Goal: Transaction & Acquisition: Purchase product/service

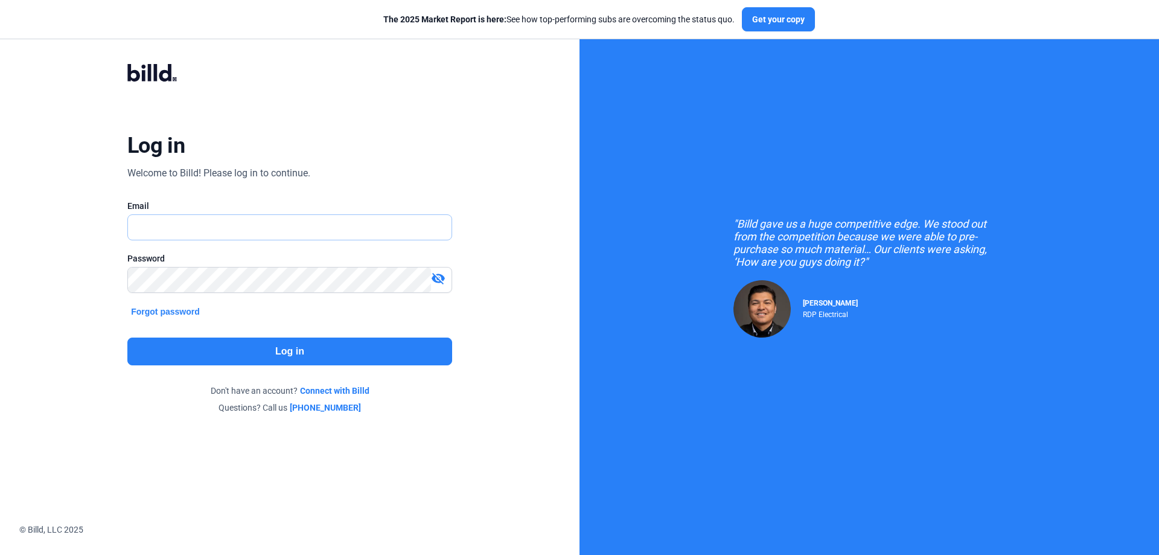
type input "[PERSON_NAME][EMAIL_ADDRESS][DOMAIN_NAME]"
click at [335, 353] on button "Log in" at bounding box center [289, 351] width 325 height 28
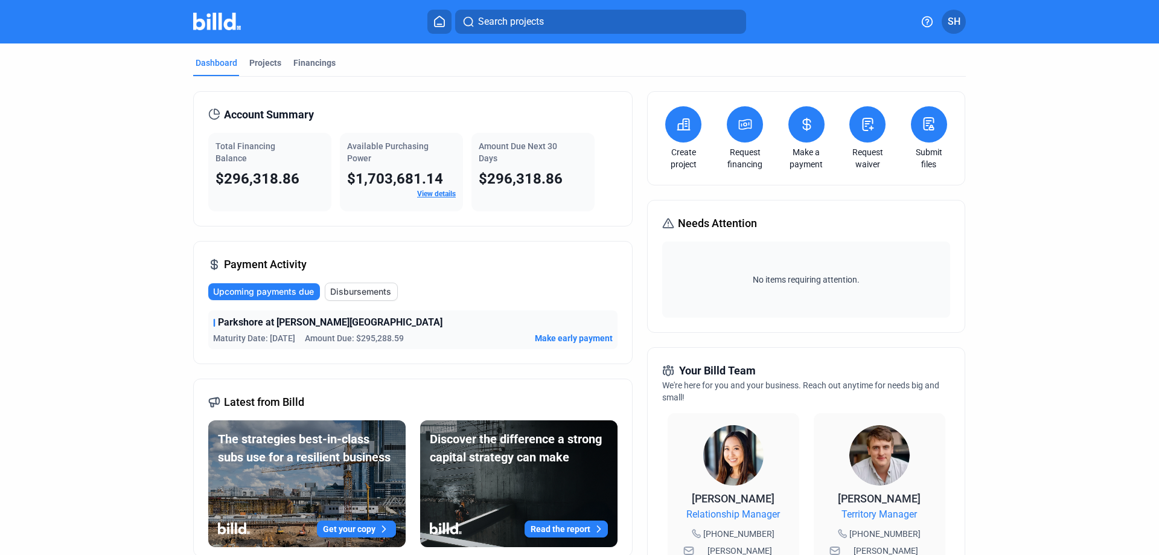
click at [741, 128] on icon at bounding box center [745, 124] width 15 height 14
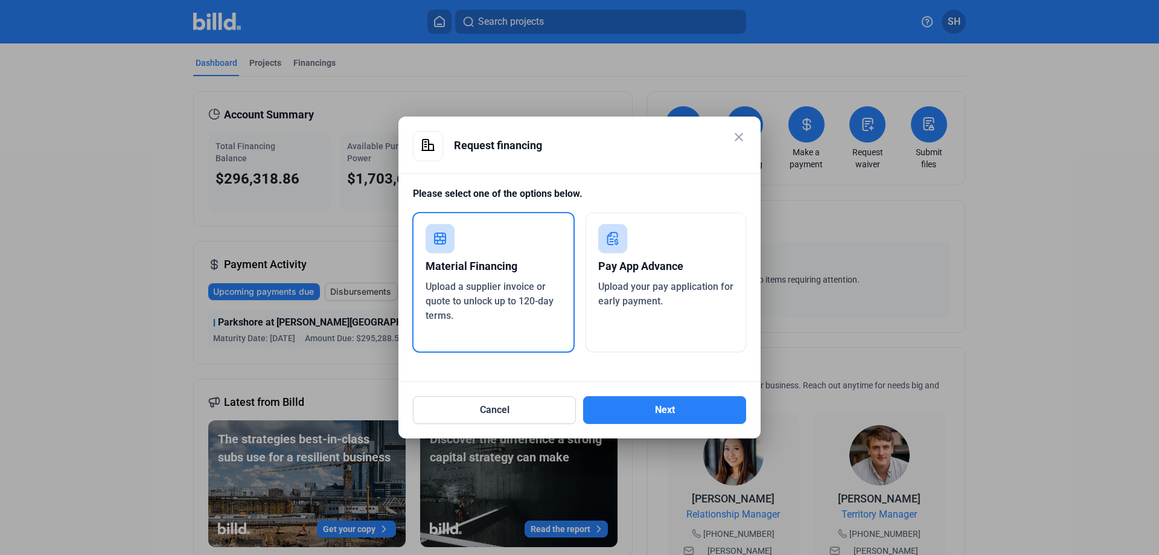
click at [650, 267] on div "Pay App Advance" at bounding box center [666, 266] width 136 height 27
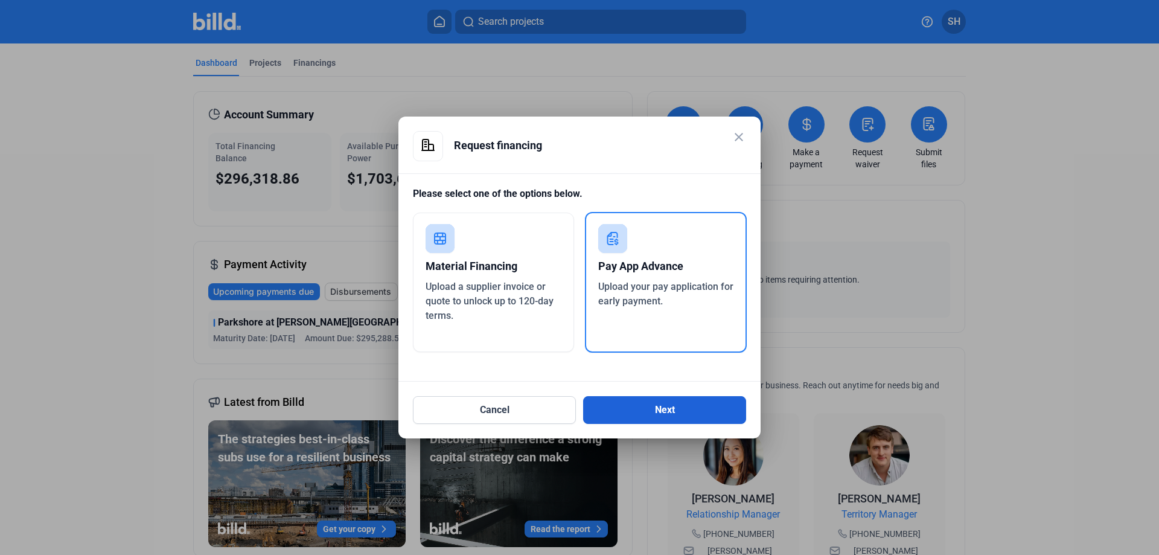
click at [670, 410] on button "Next" at bounding box center [664, 410] width 163 height 28
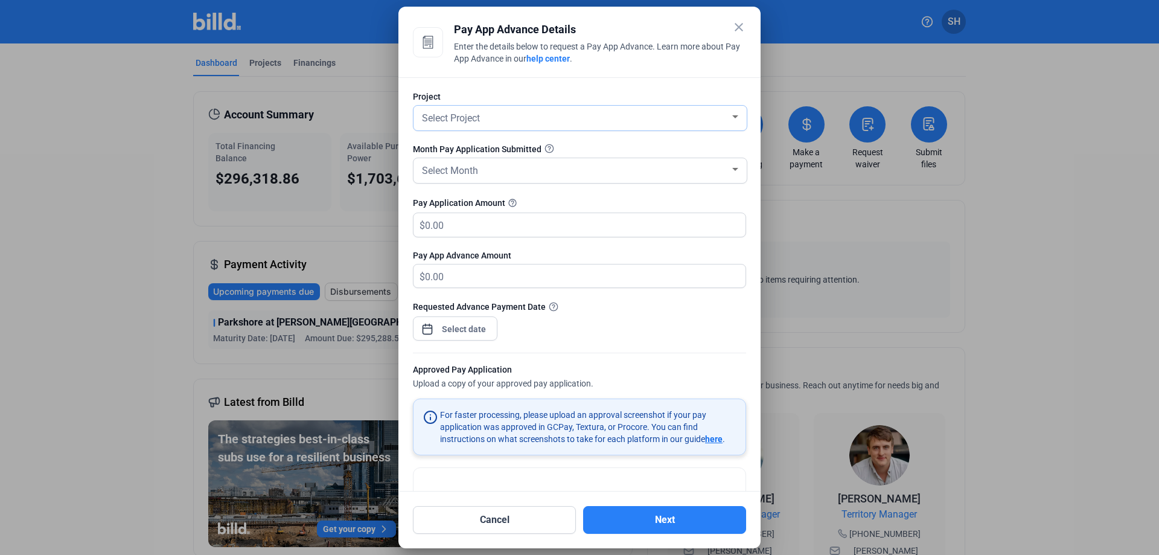
click at [694, 116] on div "Select Project" at bounding box center [575, 117] width 310 height 17
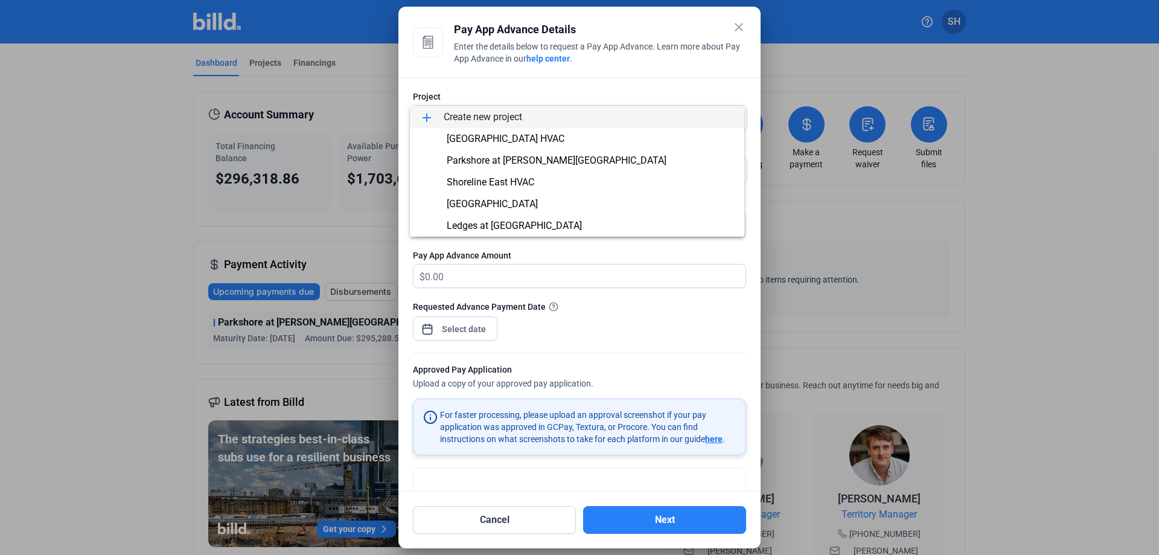
click at [512, 115] on span "add Create new project" at bounding box center [577, 117] width 315 height 22
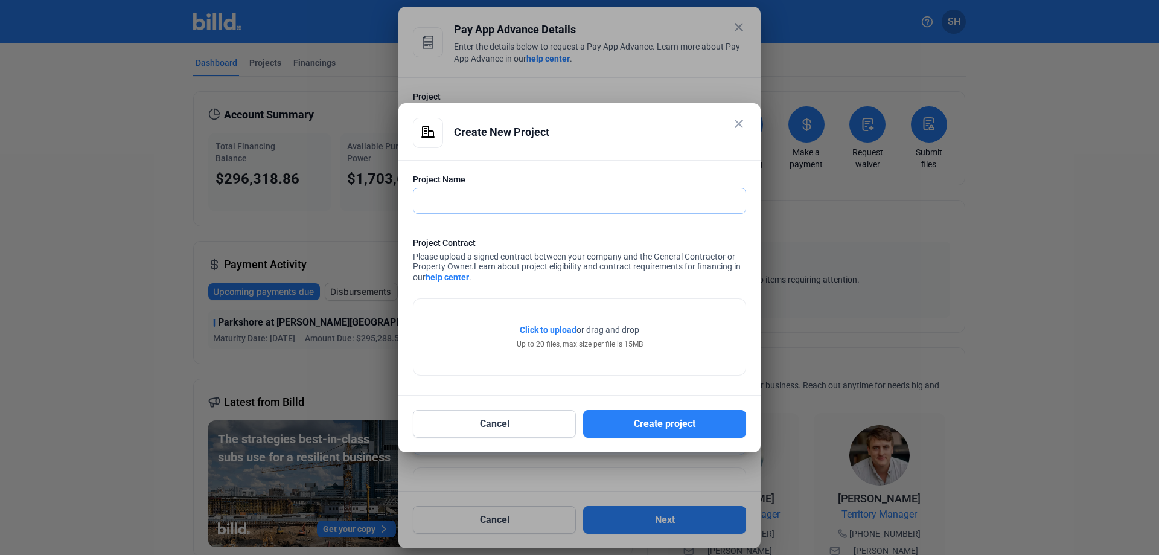
click at [582, 207] on input "text" at bounding box center [579, 200] width 332 height 25
type input "[GEOGRAPHIC_DATA]"
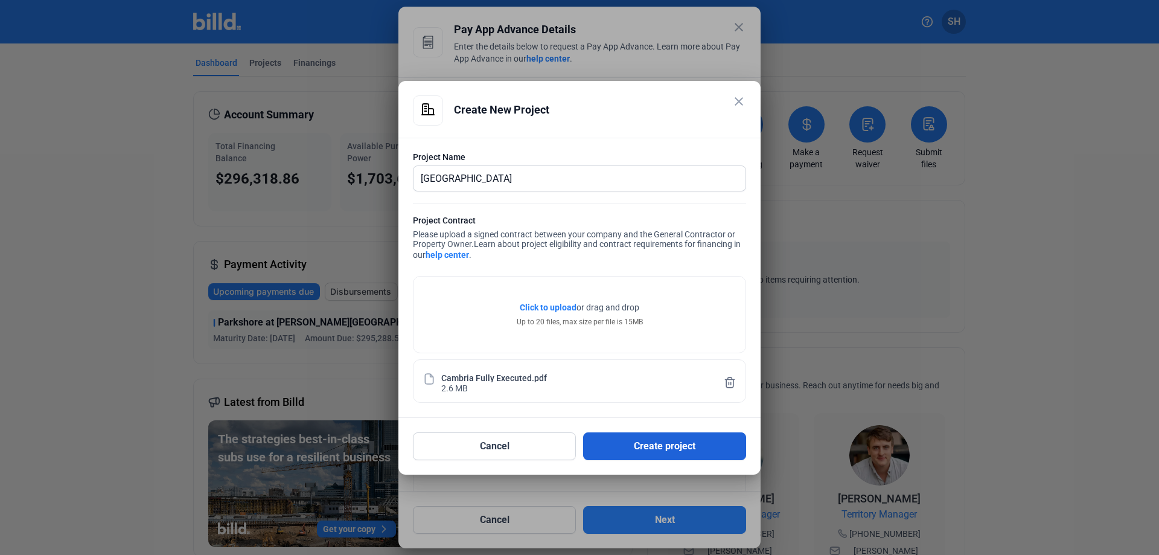
click at [700, 448] on button "Create project" at bounding box center [664, 446] width 163 height 28
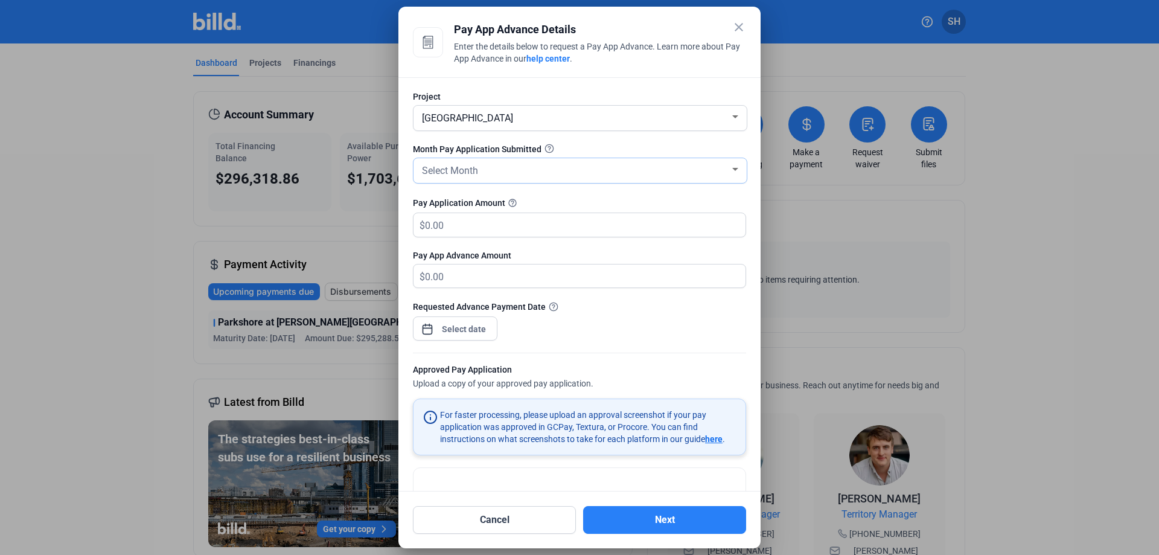
click at [638, 173] on div "Select Month" at bounding box center [575, 169] width 310 height 17
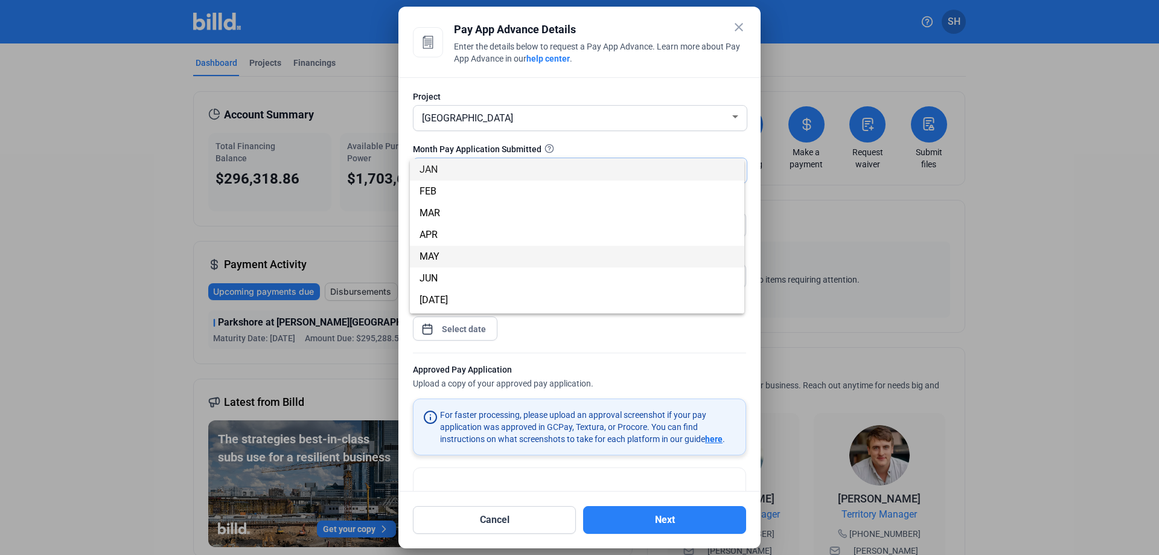
scroll to position [106, 0]
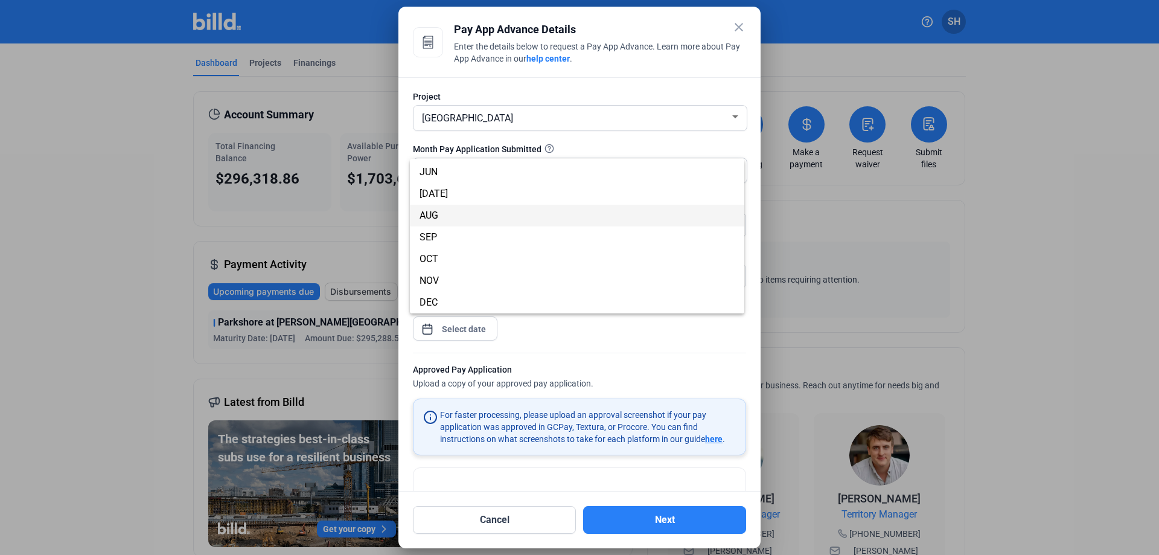
click at [576, 212] on span "AUG" at bounding box center [577, 216] width 315 height 22
click at [451, 226] on input "text" at bounding box center [585, 225] width 321 height 24
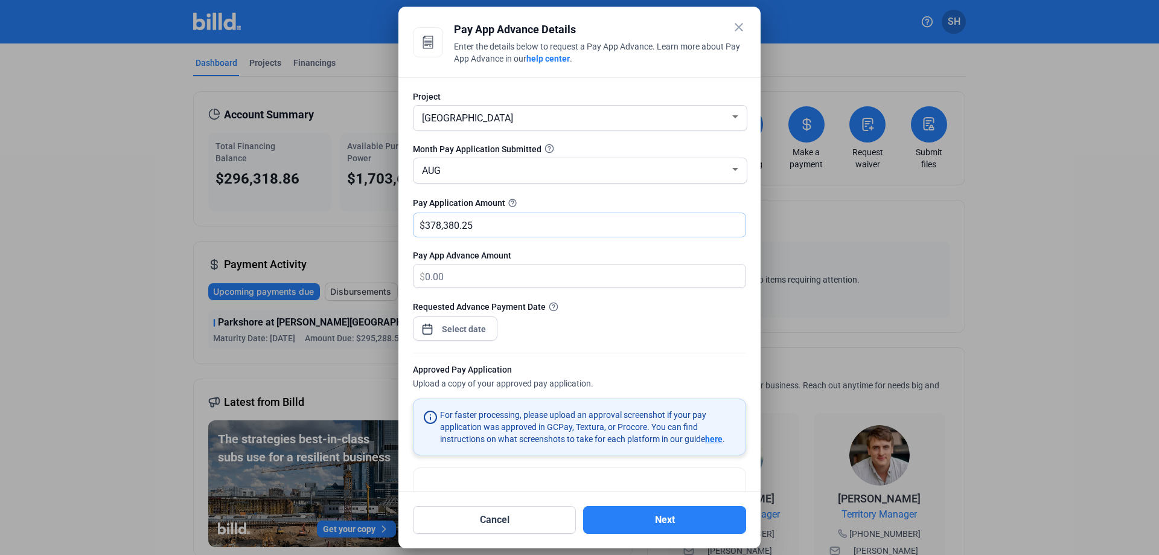
type input "378,380.25"
click at [470, 328] on div "close Pay App Advance Details Enter the details below to request a Pay App Adva…" at bounding box center [579, 277] width 1159 height 555
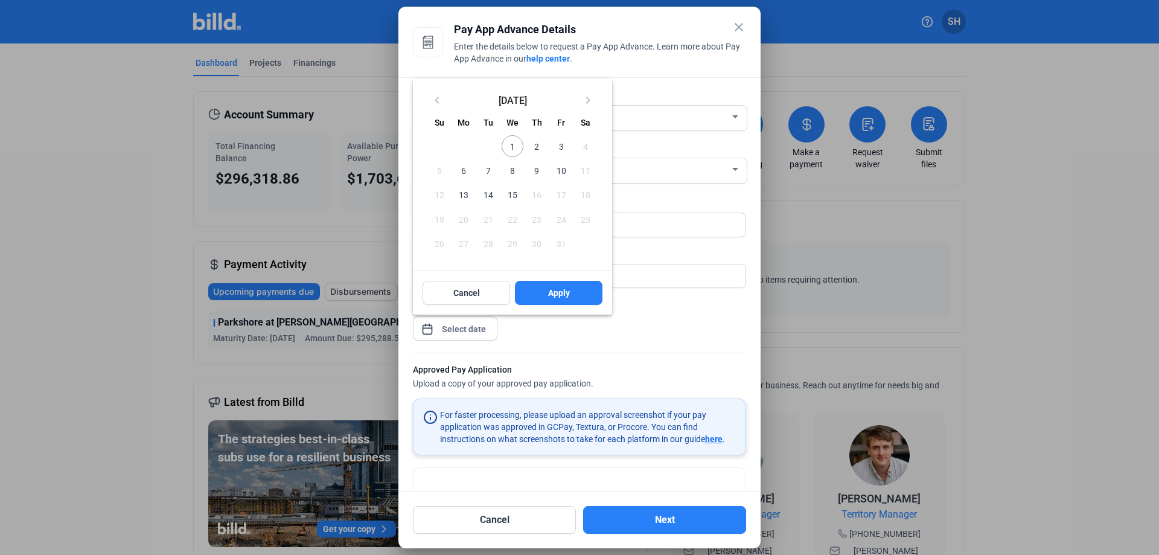
click at [519, 144] on span "1" at bounding box center [513, 146] width 22 height 22
click at [557, 286] on button "Apply" at bounding box center [559, 293] width 88 height 24
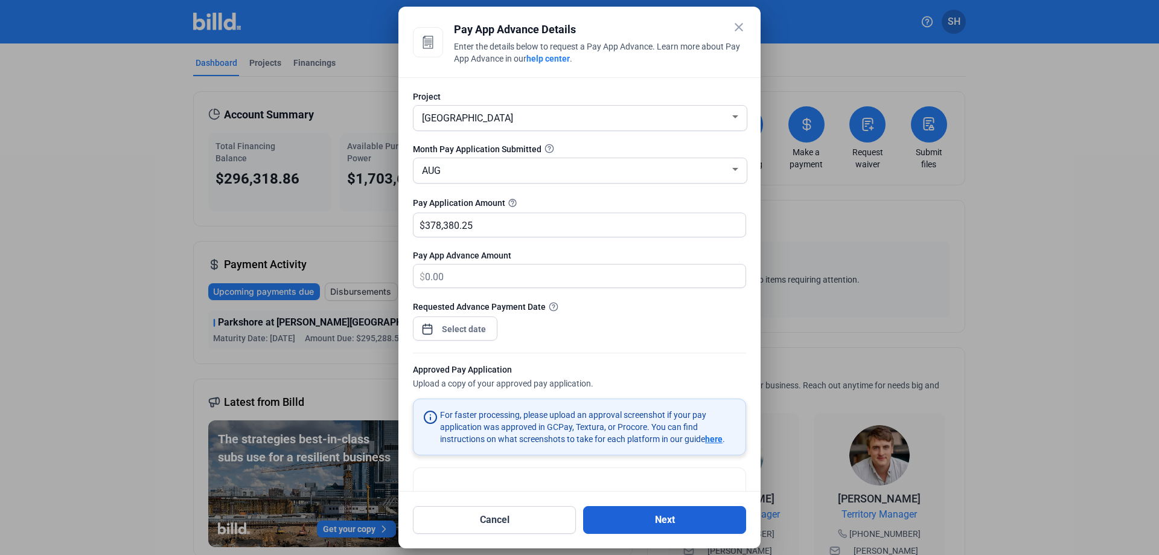
click at [672, 518] on button "Next" at bounding box center [664, 520] width 163 height 28
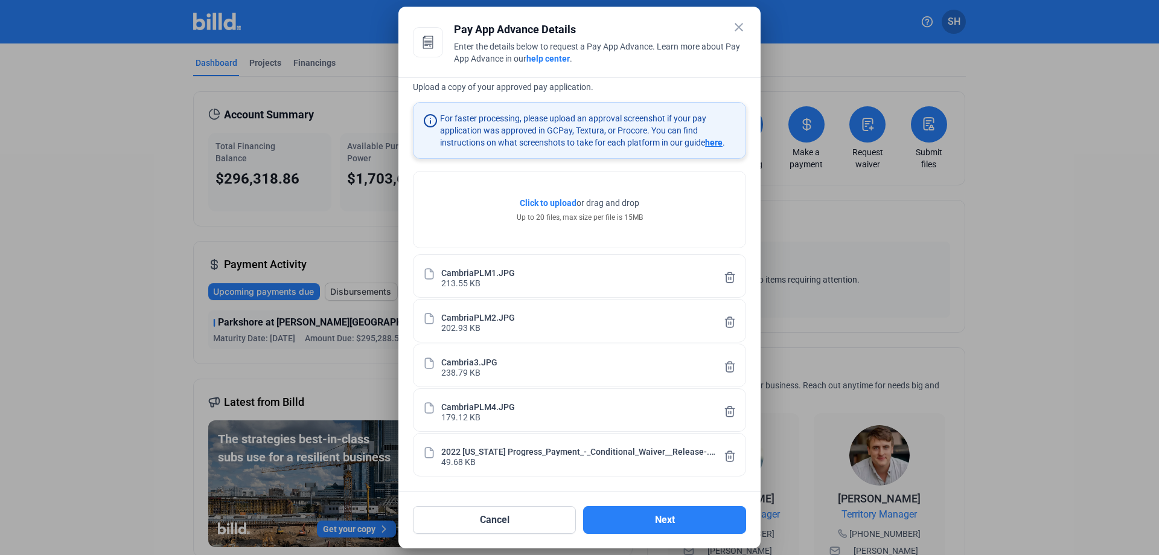
scroll to position [298, 0]
click at [697, 515] on button "Next" at bounding box center [664, 520] width 163 height 28
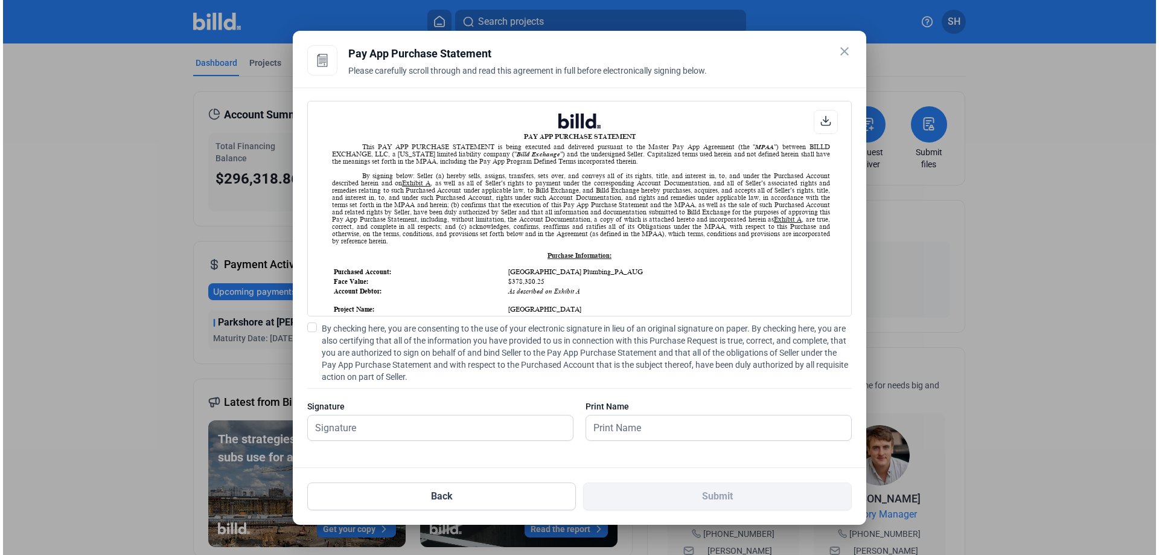
scroll to position [1, 0]
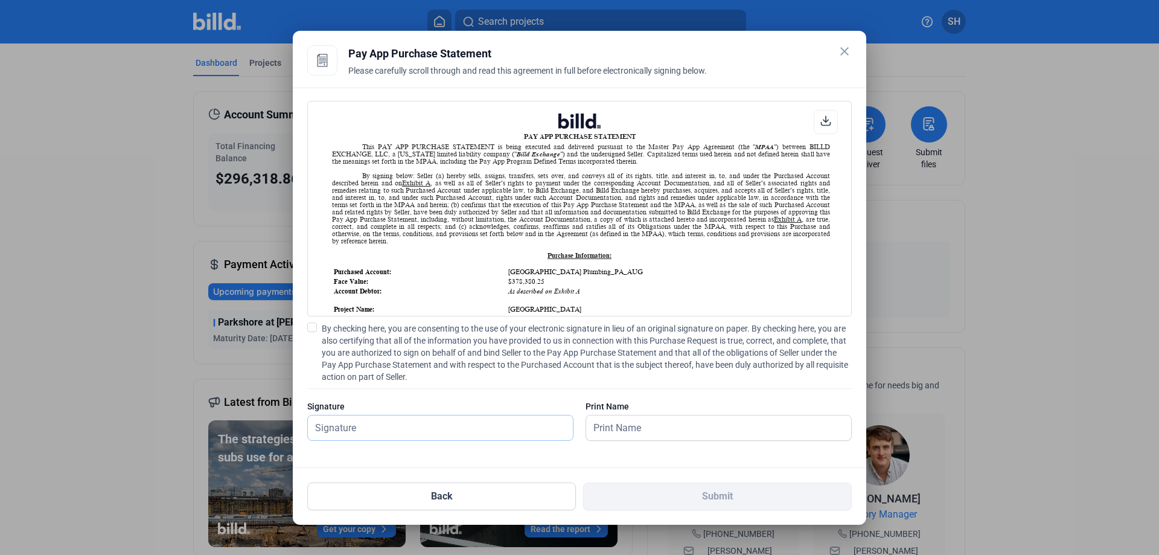
click at [420, 422] on input "text" at bounding box center [434, 427] width 252 height 25
type input "[PERSON_NAME]"
click at [607, 432] on input "text" at bounding box center [712, 427] width 252 height 25
type input "[PERSON_NAME]"
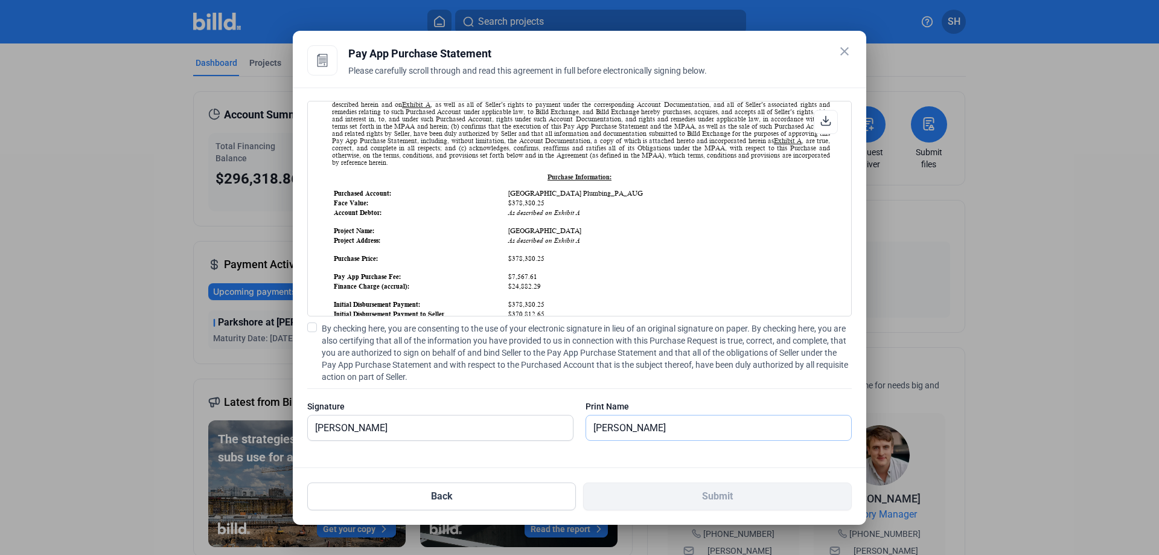
scroll to position [181, 0]
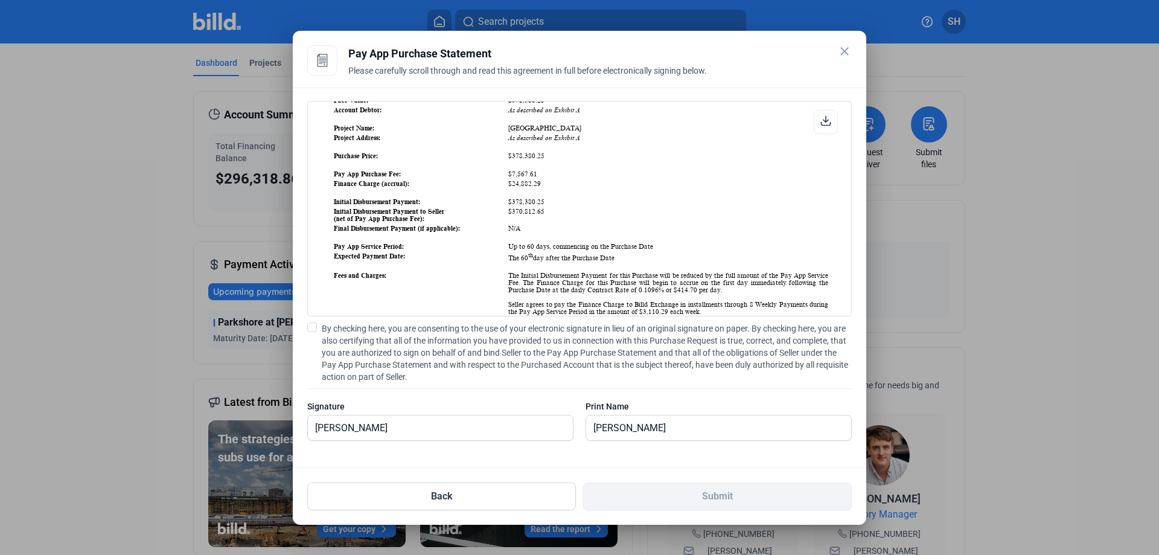
click at [313, 324] on span at bounding box center [312, 327] width 10 height 10
click at [0, 0] on input "By checking here, you are consenting to the use of your electronic signature in…" at bounding box center [0, 0] width 0 height 0
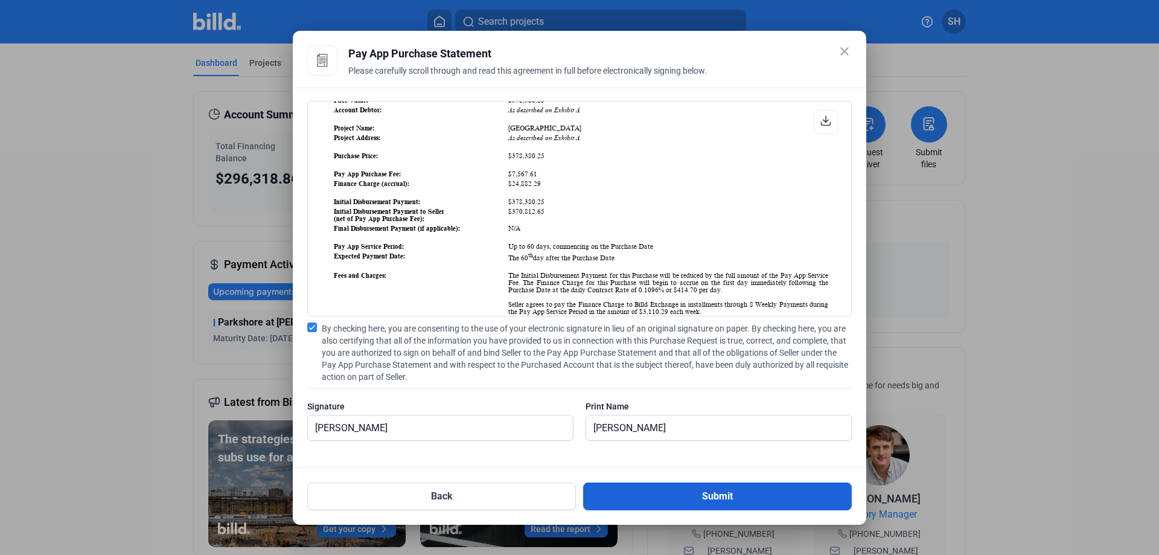
click at [727, 499] on button "Submit" at bounding box center [717, 496] width 269 height 28
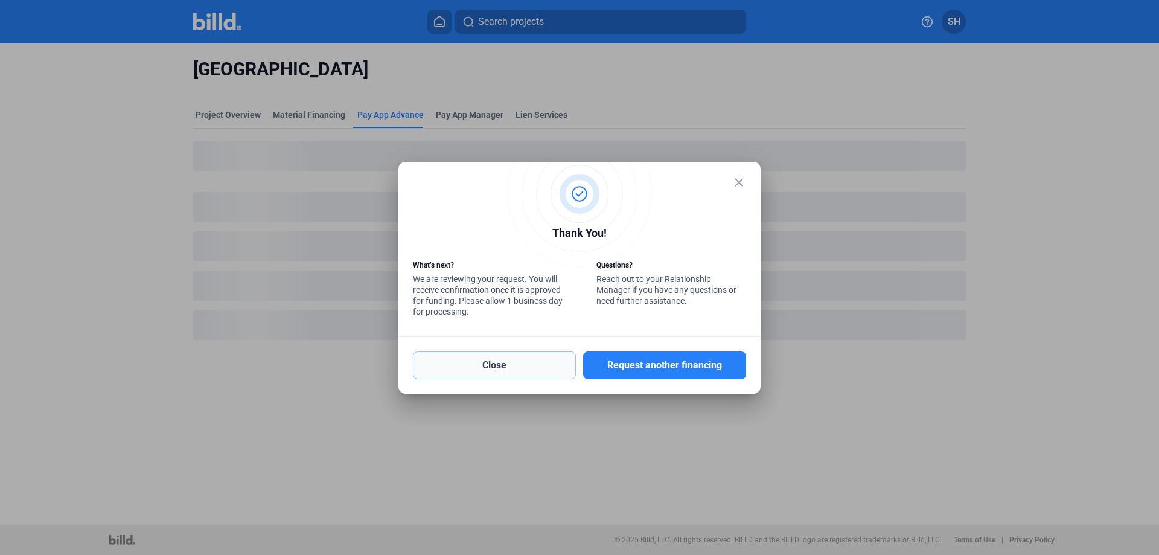
click at [511, 371] on button "Close" at bounding box center [494, 365] width 163 height 28
